Goal: Information Seeking & Learning: Stay updated

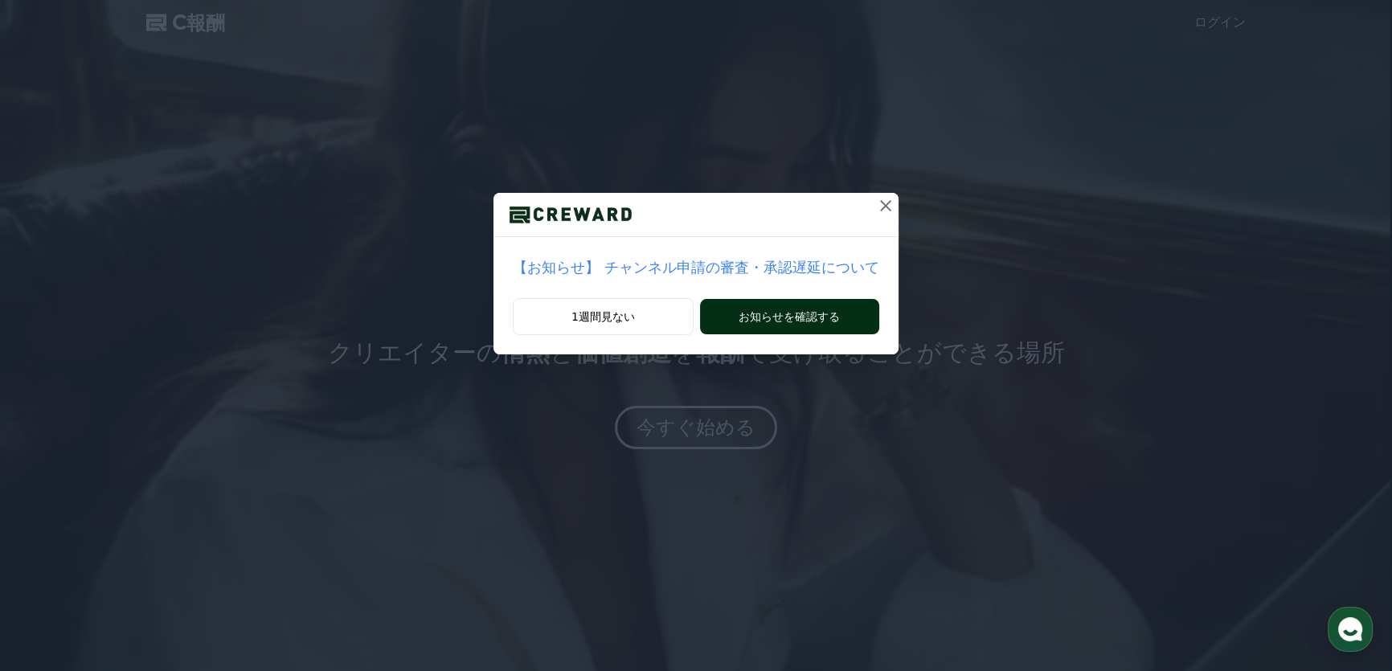
click at [767, 313] on button "お知らせを確認する" at bounding box center [789, 316] width 179 height 35
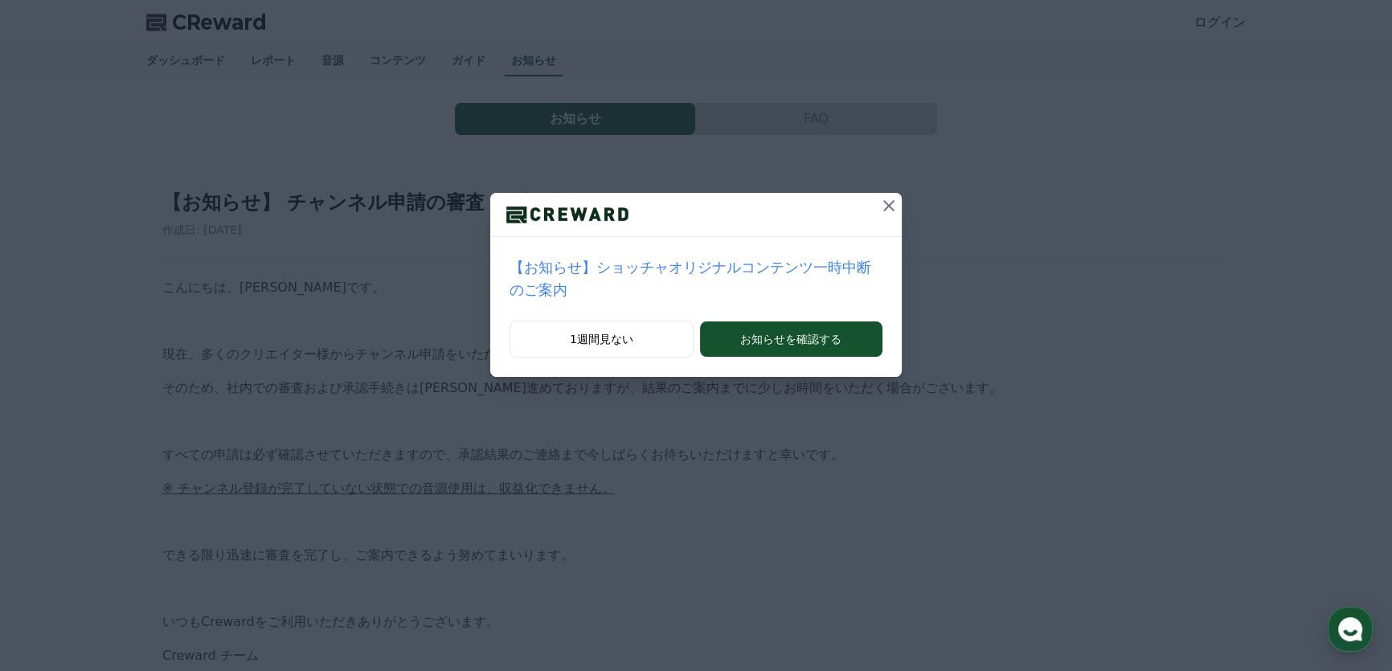
click at [883, 207] on icon at bounding box center [888, 205] width 11 height 11
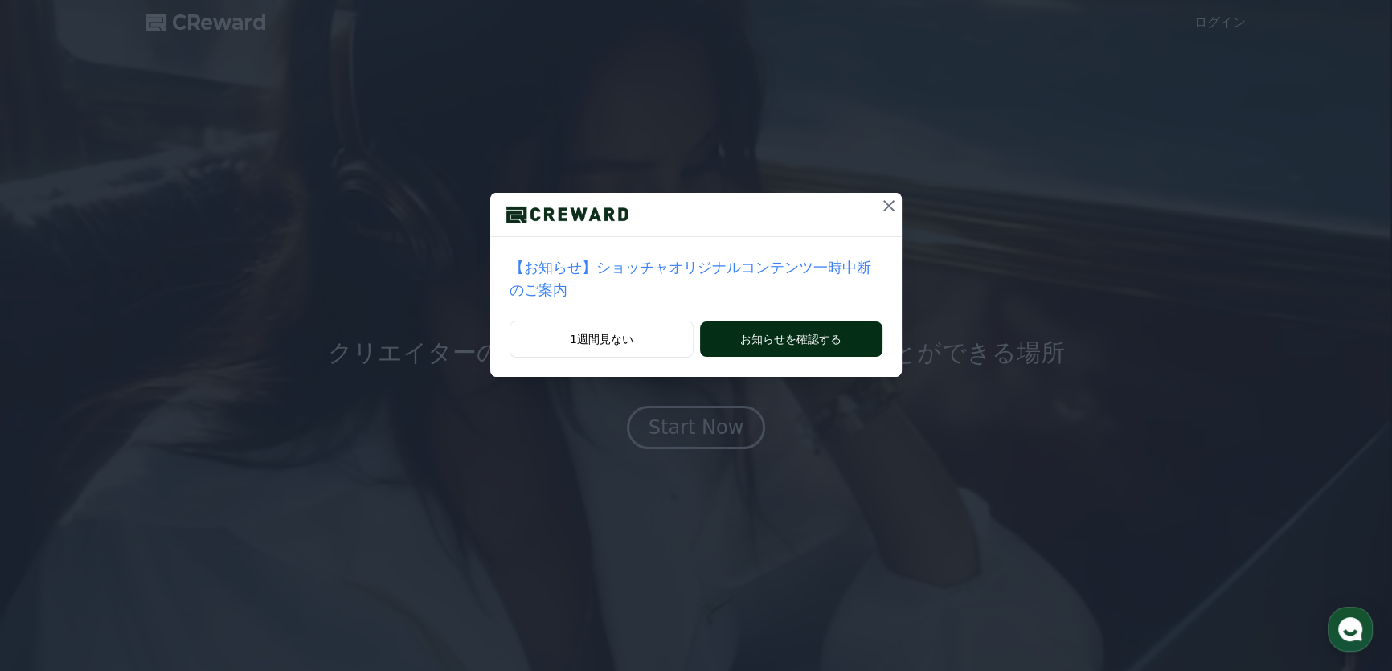
click at [749, 321] on button "お知らせを確認する" at bounding box center [791, 338] width 182 height 35
